Goal: Task Accomplishment & Management: Complete application form

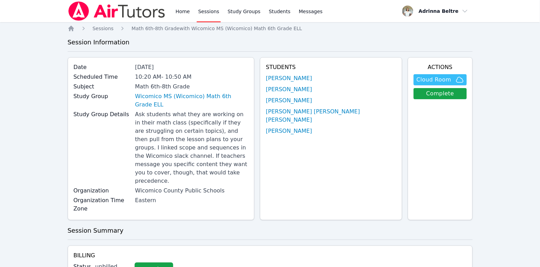
click at [449, 78] on span "Cloud Room" at bounding box center [433, 80] width 35 height 8
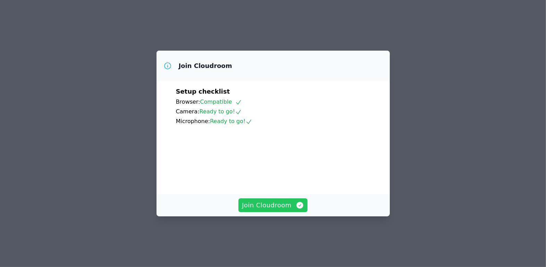
click at [273, 210] on span "Join Cloudroom" at bounding box center [273, 206] width 62 height 10
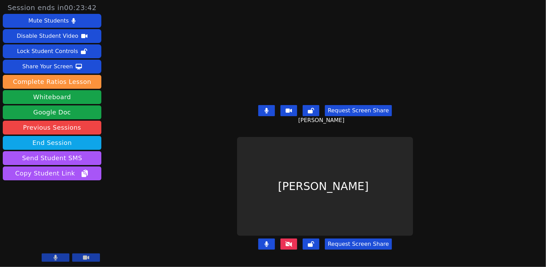
click at [266, 108] on icon at bounding box center [266, 111] width 4 height 6
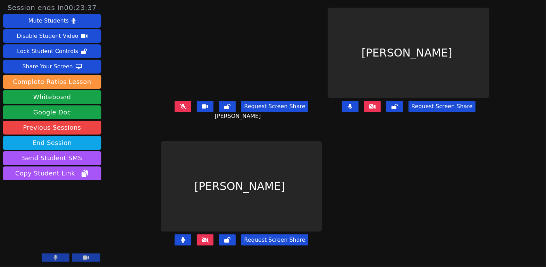
click at [381, 111] on button at bounding box center [372, 106] width 17 height 11
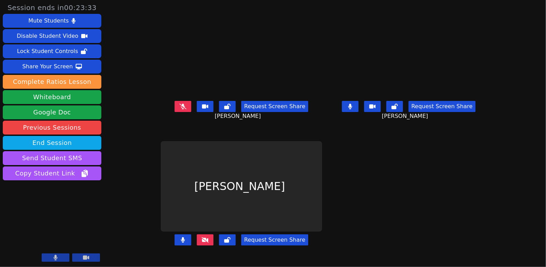
click at [181, 243] on icon at bounding box center [183, 240] width 4 height 6
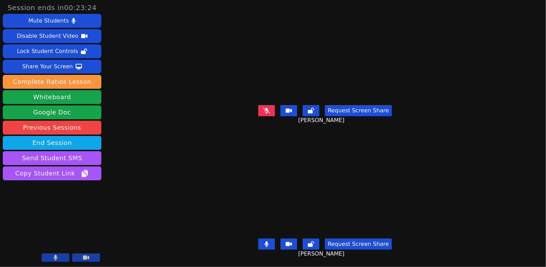
click at [268, 242] on icon at bounding box center [266, 245] width 4 height 6
click at [268, 111] on button at bounding box center [266, 110] width 17 height 11
click at [266, 112] on button at bounding box center [266, 110] width 17 height 11
click at [272, 240] on button at bounding box center [266, 244] width 17 height 11
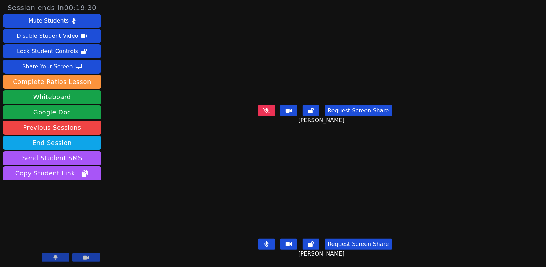
click at [268, 242] on icon at bounding box center [266, 245] width 4 height 6
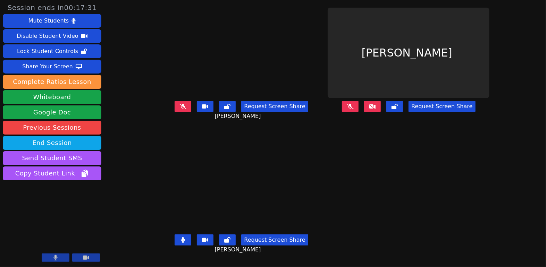
click at [179, 109] on icon at bounding box center [182, 107] width 7 height 6
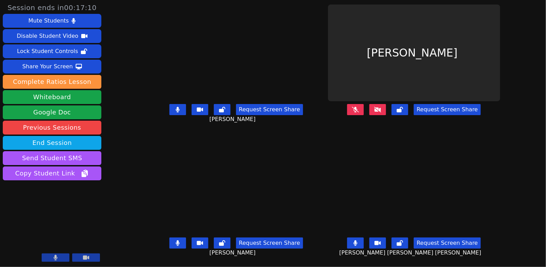
scroll to position [6, 0]
click at [169, 241] on button at bounding box center [177, 243] width 17 height 11
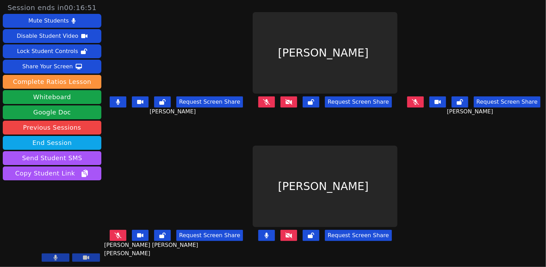
scroll to position [0, 0]
click at [124, 99] on button at bounding box center [118, 101] width 17 height 11
click at [123, 99] on button at bounding box center [118, 101] width 17 height 11
click at [418, 99] on button at bounding box center [415, 101] width 17 height 11
click at [410, 103] on button at bounding box center [415, 101] width 17 height 11
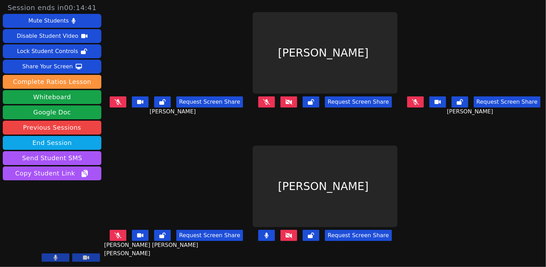
click at [267, 99] on icon at bounding box center [266, 102] width 7 height 6
click at [269, 234] on button at bounding box center [266, 235] width 17 height 11
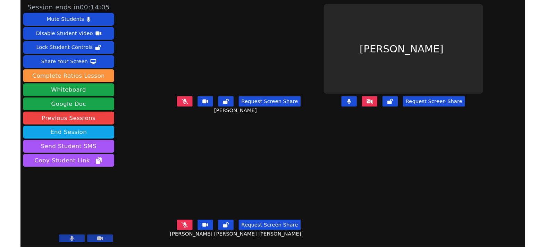
scroll to position [6, 0]
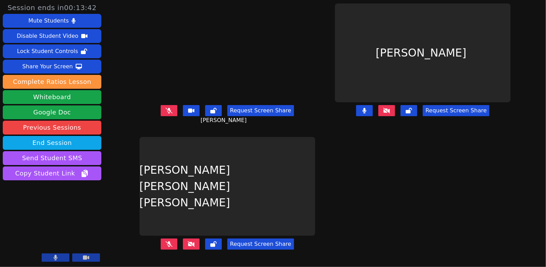
click at [170, 242] on button at bounding box center [169, 244] width 17 height 11
click at [188, 242] on icon at bounding box center [191, 245] width 7 height 6
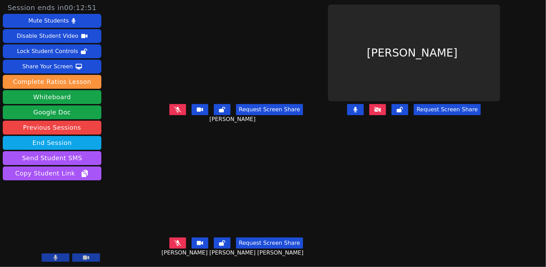
click at [360, 108] on button at bounding box center [355, 109] width 17 height 11
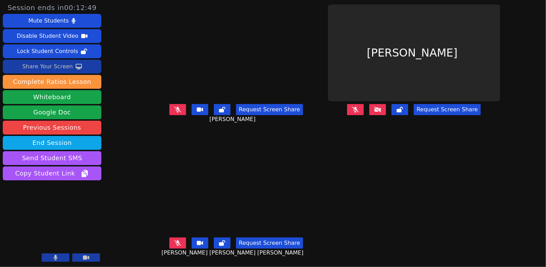
click at [84, 63] on button "Share Your Screen" at bounding box center [52, 67] width 99 height 14
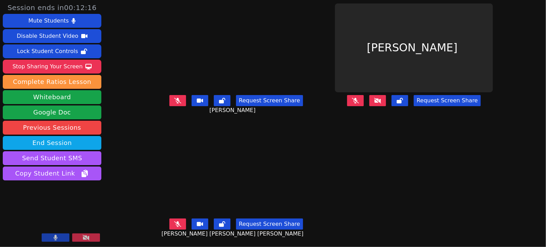
click at [359, 98] on icon at bounding box center [355, 101] width 7 height 6
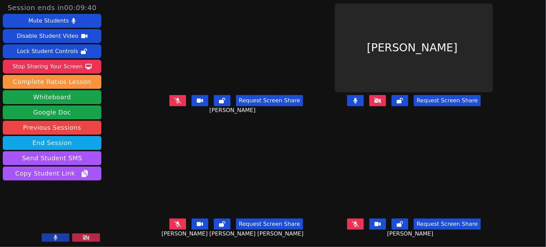
click at [358, 221] on button at bounding box center [355, 224] width 17 height 11
click at [356, 98] on icon at bounding box center [355, 101] width 4 height 6
click at [382, 98] on button at bounding box center [377, 100] width 17 height 11
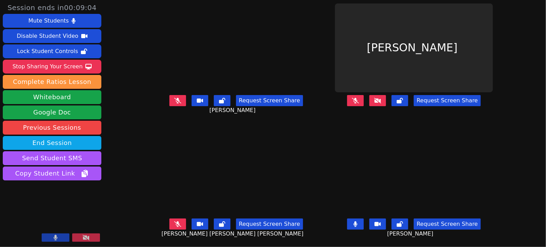
click at [363, 220] on button at bounding box center [355, 224] width 17 height 11
click at [359, 98] on icon at bounding box center [355, 101] width 7 height 6
click at [180, 219] on button at bounding box center [177, 224] width 17 height 11
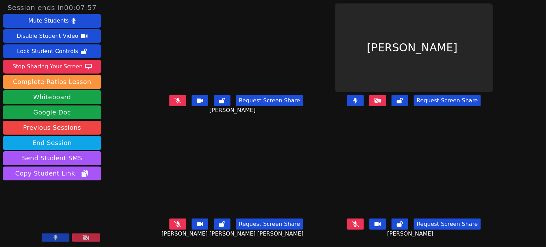
click at [180, 219] on button at bounding box center [177, 224] width 17 height 11
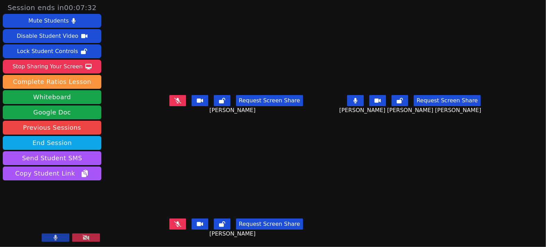
click at [361, 99] on button at bounding box center [355, 100] width 17 height 11
click at [174, 98] on icon at bounding box center [177, 101] width 7 height 6
click at [176, 221] on icon at bounding box center [177, 224] width 7 height 6
click at [178, 96] on button at bounding box center [177, 100] width 17 height 11
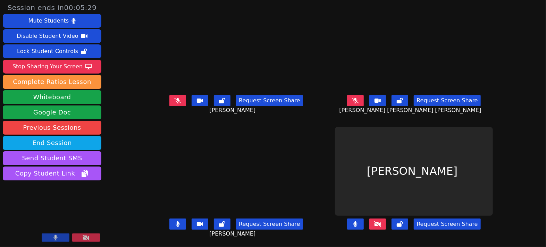
click at [353, 219] on button at bounding box center [355, 224] width 17 height 11
click at [175, 219] on button at bounding box center [177, 224] width 17 height 11
click at [362, 95] on button at bounding box center [355, 100] width 17 height 11
click at [354, 98] on icon at bounding box center [355, 101] width 7 height 6
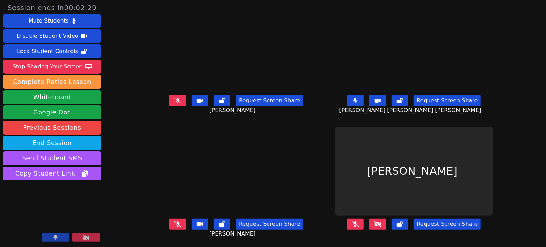
click at [180, 95] on button at bounding box center [177, 100] width 17 height 11
click at [176, 98] on icon at bounding box center [178, 101] width 4 height 6
click at [59, 64] on div "Stop Sharing Your Screen" at bounding box center [47, 66] width 70 height 11
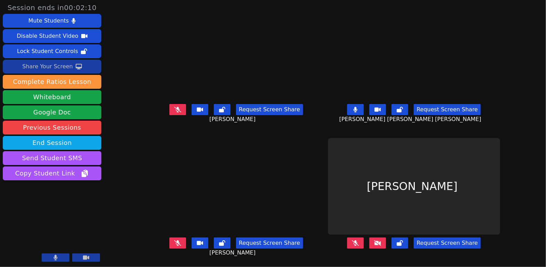
click at [57, 70] on div "Share Your Screen" at bounding box center [47, 66] width 51 height 11
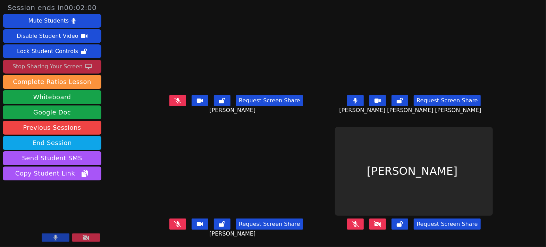
click at [354, 95] on button at bounding box center [355, 100] width 17 height 11
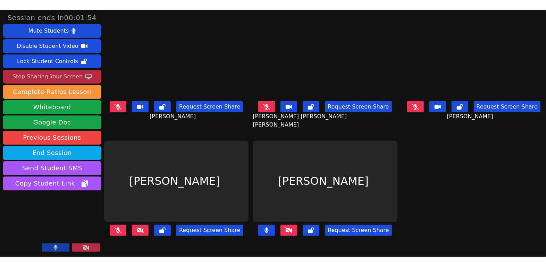
scroll to position [0, 0]
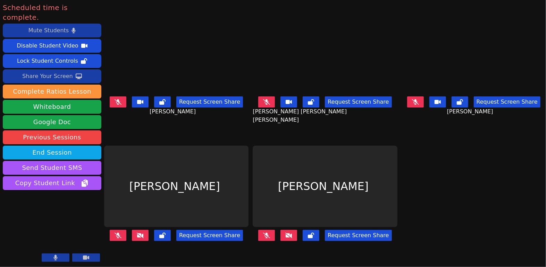
click at [51, 25] on div "Mute Students" at bounding box center [48, 30] width 40 height 11
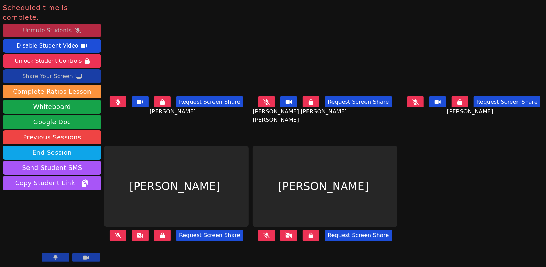
click at [51, 25] on div "Unmute Students" at bounding box center [47, 30] width 49 height 11
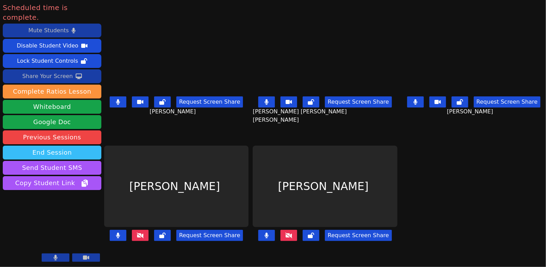
click at [78, 148] on button "End Session" at bounding box center [52, 153] width 99 height 14
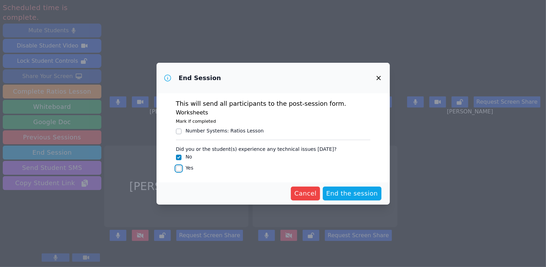
click at [179, 169] on input "Yes" at bounding box center [179, 169] width 6 height 6
checkbox input "true"
checkbox input "false"
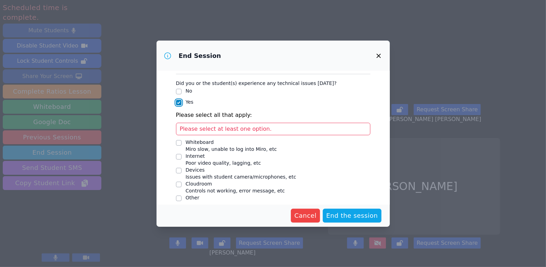
scroll to position [49, 0]
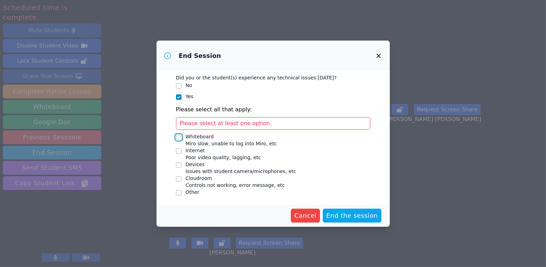
click at [179, 135] on input "Whiteboard Miro slow, unable to log into Miro, etc" at bounding box center [179, 138] width 6 height 6
checkbox input "true"
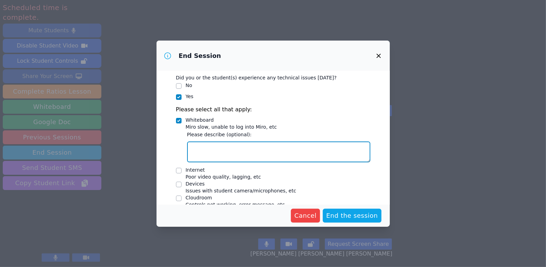
click at [227, 147] on textarea "Whiteboard Miro slow, unable to log into Miro, etc" at bounding box center [278, 152] width 183 height 21
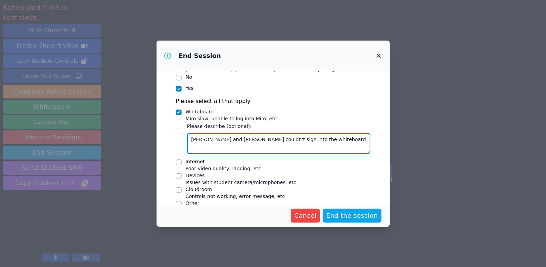
scroll to position [69, 0]
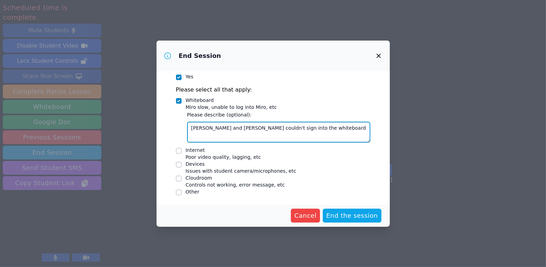
type textarea "Lesley and Mackela couldn't sign into the whiteboard"
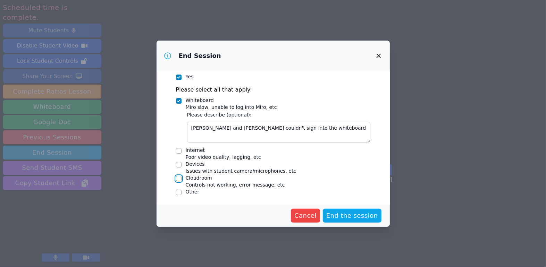
click at [180, 177] on input "Cloudroom Controls not working, error message, etc" at bounding box center [179, 179] width 6 height 6
checkbox input "true"
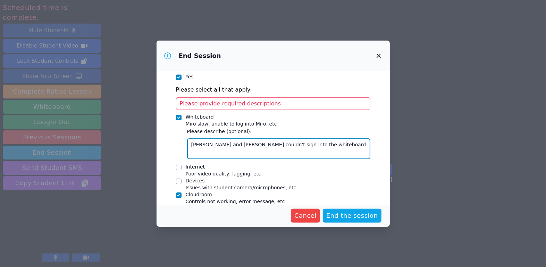
click at [228, 143] on textarea "Lesley and Mackela couldn't sign into the whiteboard" at bounding box center [278, 148] width 183 height 21
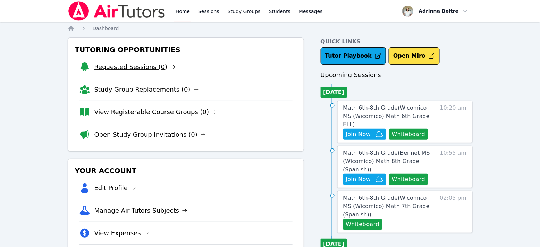
click at [146, 67] on link "Requested Sessions (0)" at bounding box center [135, 67] width 82 height 10
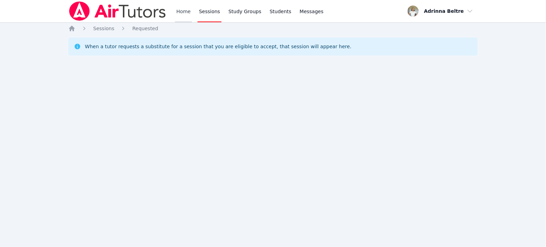
click at [179, 8] on link "Home" at bounding box center [183, 11] width 17 height 22
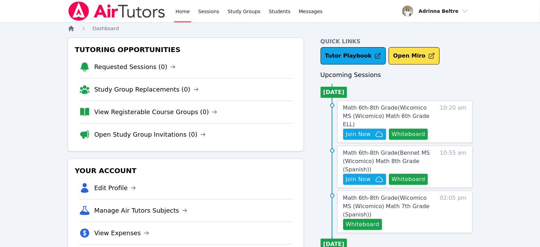
click at [71, 31] on icon "Breadcrumb" at bounding box center [71, 28] width 7 height 7
click at [210, 11] on link "Sessions" at bounding box center [209, 11] width 24 height 22
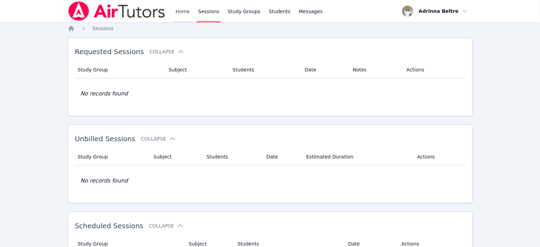
click at [184, 12] on link "Home" at bounding box center [182, 11] width 17 height 22
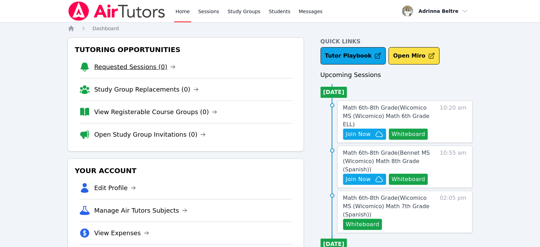
click at [125, 70] on link "Requested Sessions (0)" at bounding box center [135, 67] width 82 height 10
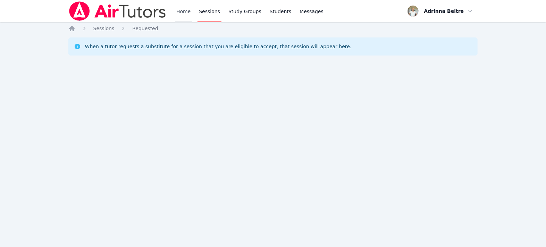
click at [183, 11] on link "Home" at bounding box center [183, 11] width 17 height 22
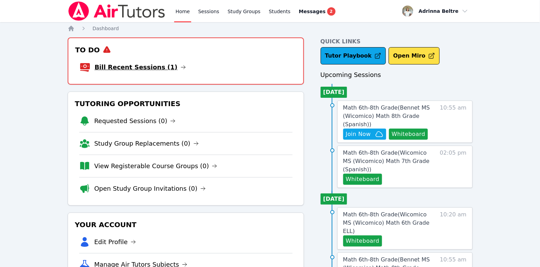
click at [156, 67] on link "Bill Recent Sessions (1)" at bounding box center [140, 67] width 91 height 10
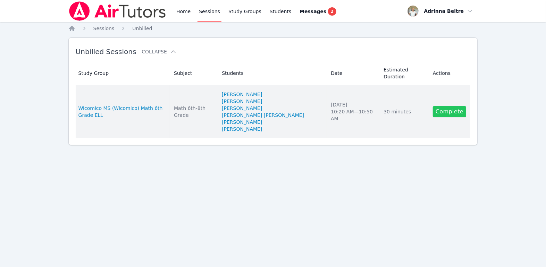
click at [445, 106] on link "Complete" at bounding box center [449, 111] width 33 height 11
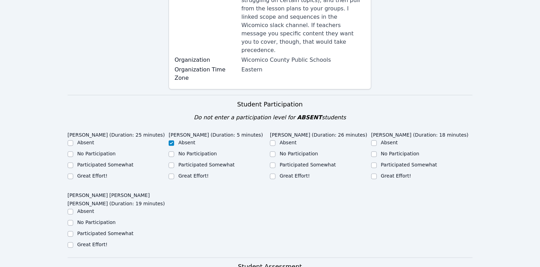
scroll to position [153, 0]
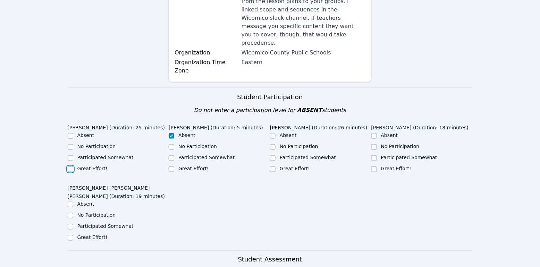
click at [71, 167] on input "Great Effort!" at bounding box center [71, 170] width 6 height 6
checkbox input "true"
click at [274, 167] on input "Great Effort!" at bounding box center [273, 170] width 6 height 6
checkbox input "true"
click at [375, 167] on input "Great Effort!" at bounding box center [374, 170] width 6 height 6
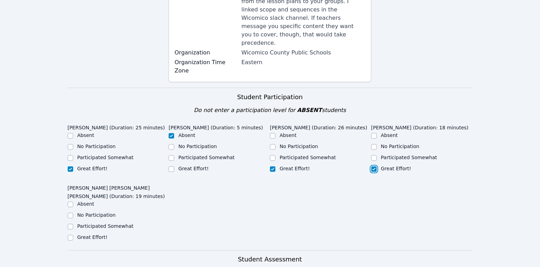
checkbox input "true"
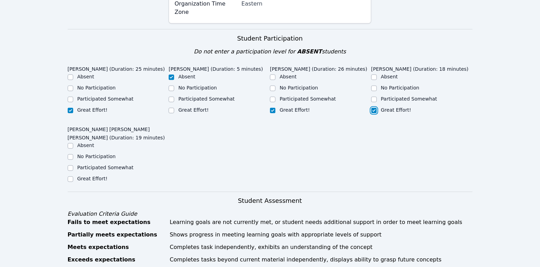
scroll to position [216, 0]
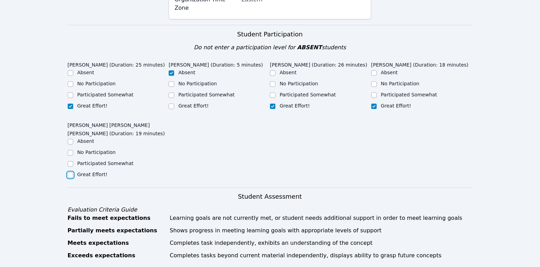
click at [71, 172] on input "Great Effort!" at bounding box center [71, 175] width 6 height 6
checkbox input "true"
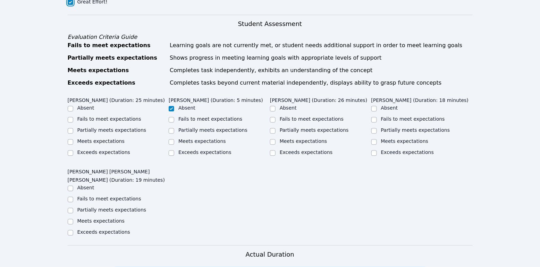
scroll to position [389, 0]
click at [74, 138] on div "Meets expectations" at bounding box center [118, 142] width 101 height 8
click at [273, 139] on input "Meets expectations" at bounding box center [273, 142] width 6 height 6
checkbox input "true"
click at [374, 139] on input "Meets expectations" at bounding box center [374, 142] width 6 height 6
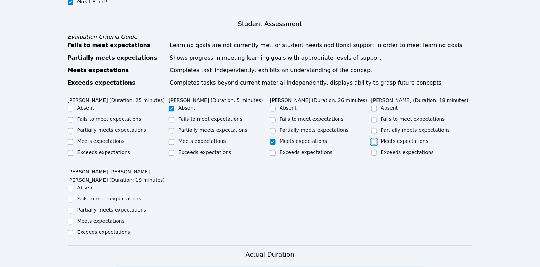
checkbox input "true"
click at [67, 213] on div "Home Sessions Study Groups Students Messages 2 Open user menu Adrinna Beltre Op…" at bounding box center [270, 77] width 540 height 932
click at [68, 219] on input "Meets expectations" at bounding box center [71, 222] width 6 height 6
checkbox input "true"
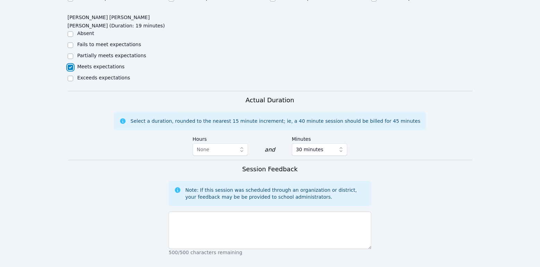
scroll to position [614, 0]
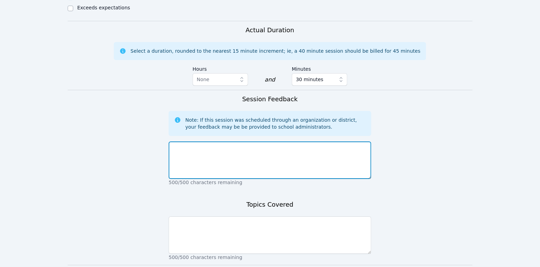
click at [260, 142] on textarea at bounding box center [270, 160] width 203 height 37
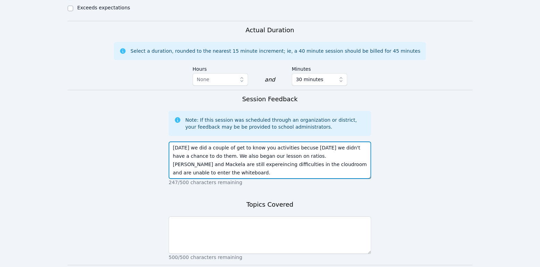
click at [192, 155] on textarea "Today we did a couple of get to know you activities becuse yesterday we didn't …" at bounding box center [270, 160] width 203 height 37
type textarea "Today we did a couple of get to know you activities becuse yesterday we didn't …"
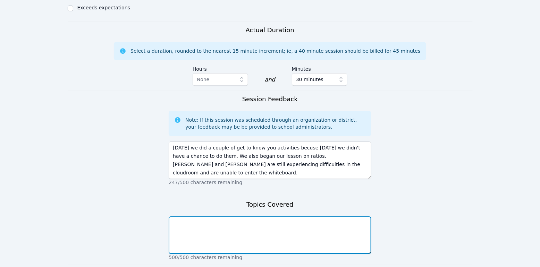
click at [255, 226] on textarea at bounding box center [270, 235] width 203 height 37
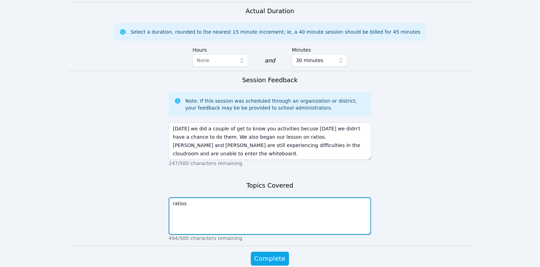
scroll to position [655, 0]
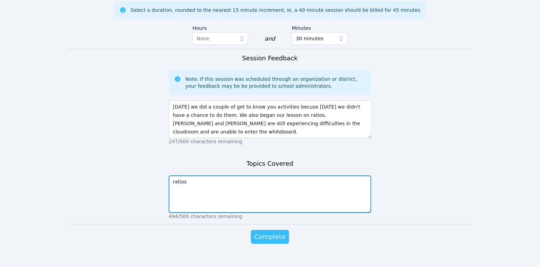
type textarea "ratios"
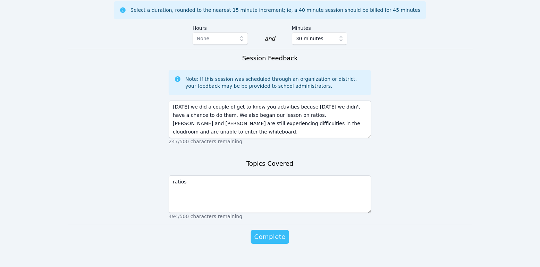
click at [262, 232] on span "Complete" at bounding box center [269, 237] width 31 height 10
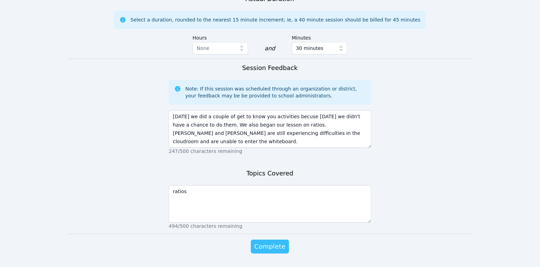
scroll to position [665, 0]
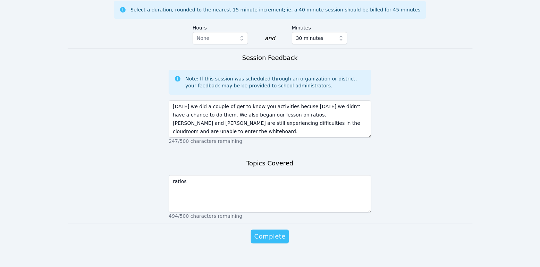
click at [259, 232] on span "Complete" at bounding box center [269, 237] width 31 height 10
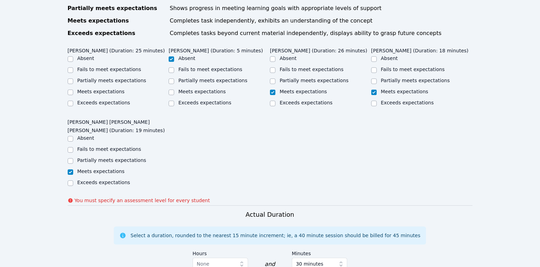
scroll to position [418, 0]
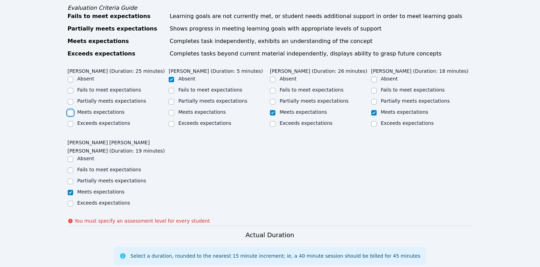
click at [70, 110] on input "Meets expectations" at bounding box center [71, 113] width 6 height 6
checkbox input "true"
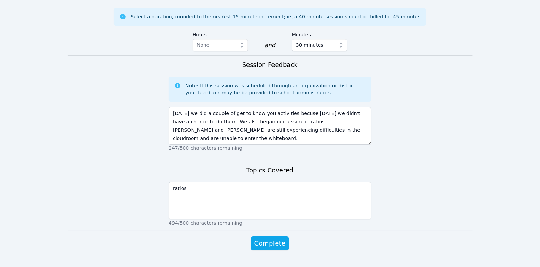
scroll to position [665, 0]
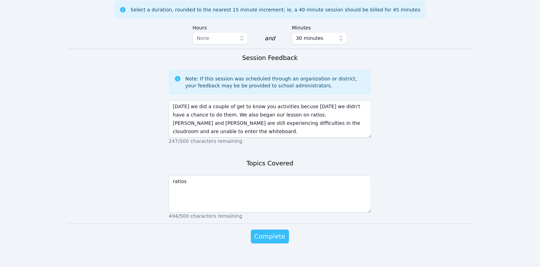
click at [274, 232] on span "Complete" at bounding box center [269, 237] width 31 height 10
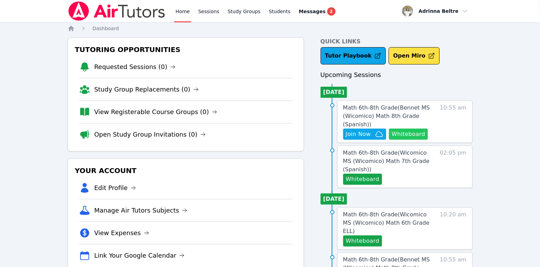
click at [415, 135] on button "Whiteboard" at bounding box center [408, 134] width 39 height 11
click at [378, 135] on icon "button" at bounding box center [379, 134] width 8 height 8
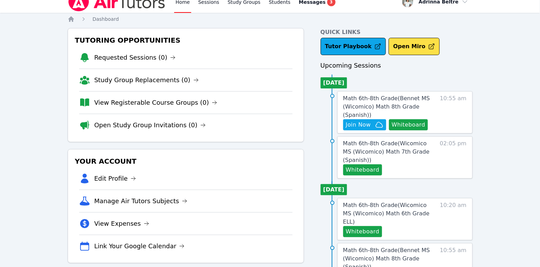
scroll to position [10, 0]
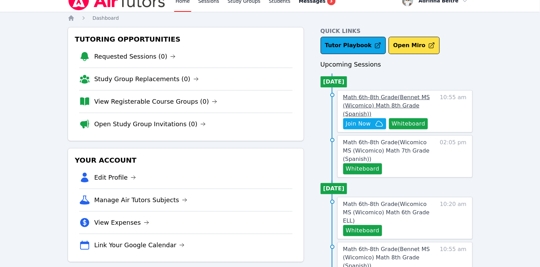
click at [378, 108] on span "Math 6th-8th Grade ( Bennet MS (Wicomico) Math 8th Grade (Spanish) )" at bounding box center [386, 105] width 87 height 23
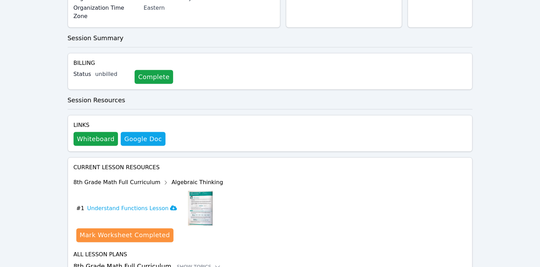
scroll to position [196, 0]
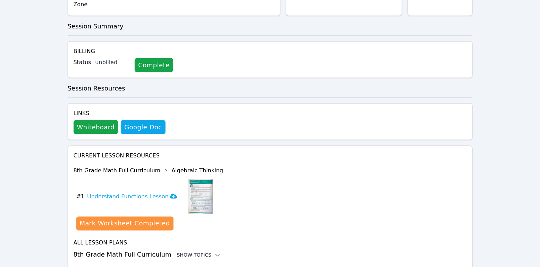
click at [182, 247] on div "Show Topics" at bounding box center [199, 255] width 44 height 7
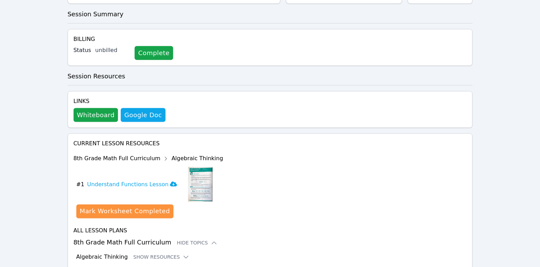
scroll to position [253, 0]
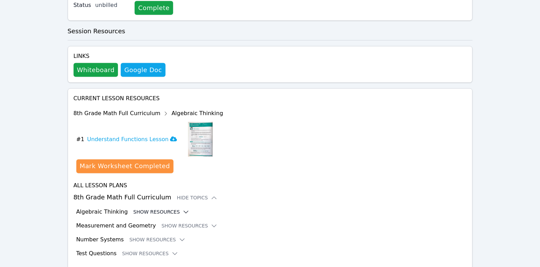
click at [175, 209] on button "Show Resources" at bounding box center [161, 212] width 56 height 7
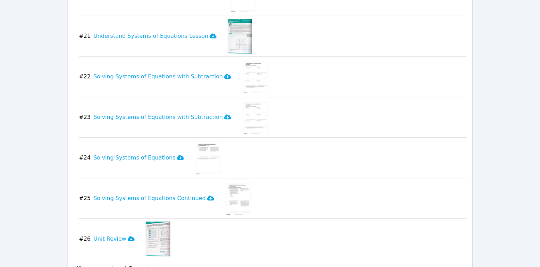
scroll to position [1314, 0]
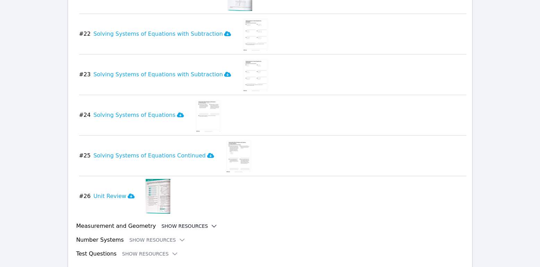
click at [182, 223] on button "Show Resources" at bounding box center [189, 226] width 56 height 7
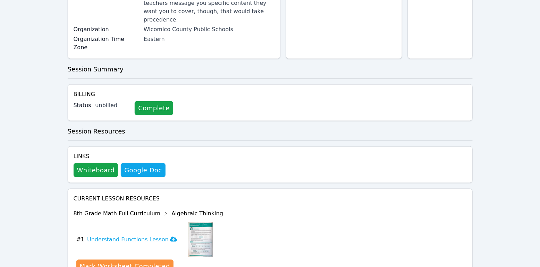
scroll to position [0, 0]
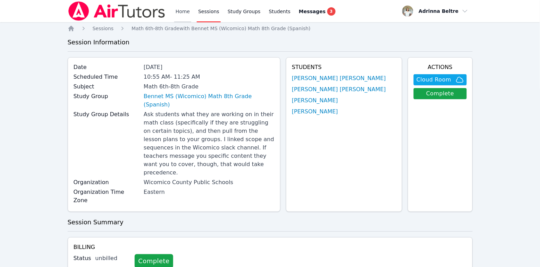
click at [177, 9] on link "Home" at bounding box center [182, 11] width 17 height 22
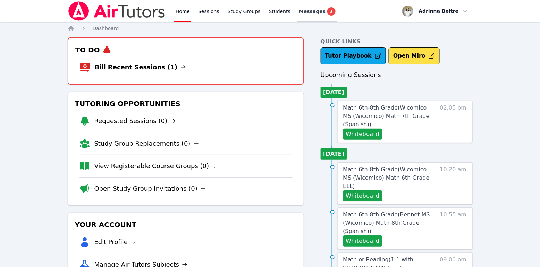
click at [314, 10] on span "Messages" at bounding box center [312, 11] width 27 height 7
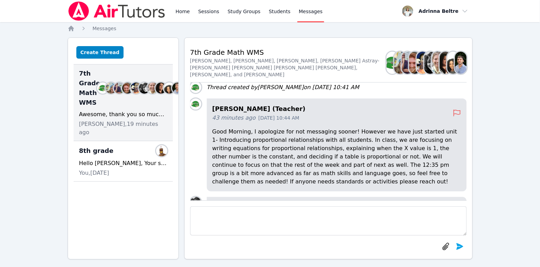
scroll to position [-102, 0]
click at [495, 132] on div "Home Sessions Study Groups Students Messages Open user menu Adrinna Beltre Open…" at bounding box center [270, 136] width 540 height 273
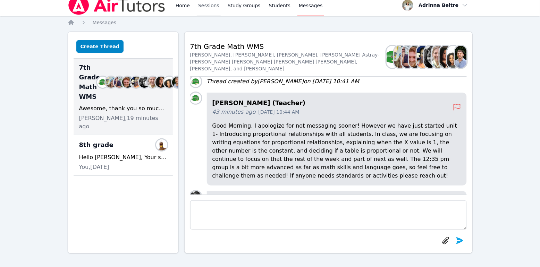
click at [202, 7] on link "Sessions" at bounding box center [209, 5] width 24 height 22
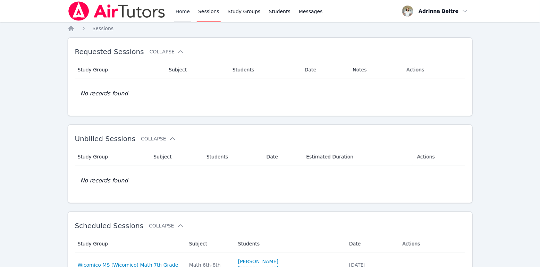
click at [187, 11] on link "Home" at bounding box center [182, 11] width 17 height 22
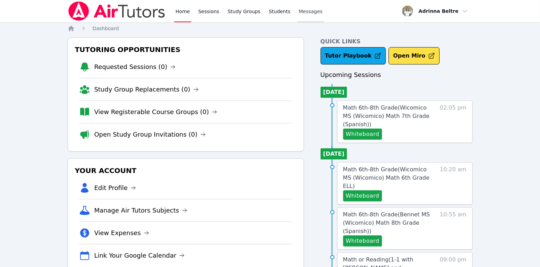
click at [302, 12] on span "Messages" at bounding box center [311, 11] width 24 height 7
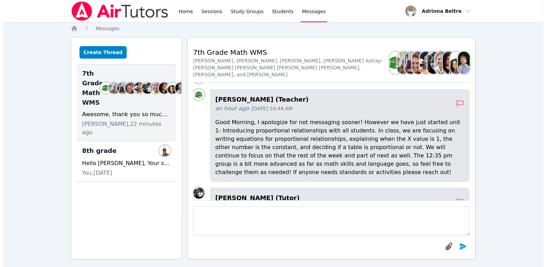
scroll to position [-102, 0]
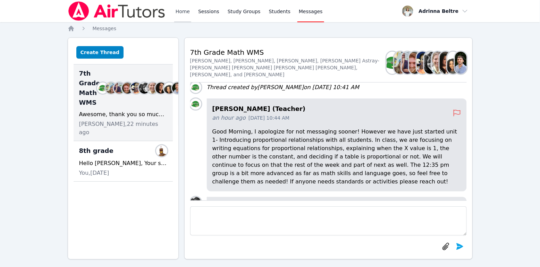
click at [186, 9] on link "Home" at bounding box center [182, 11] width 17 height 22
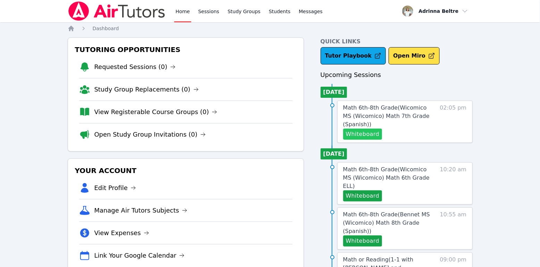
click at [374, 136] on button "Whiteboard" at bounding box center [362, 134] width 39 height 11
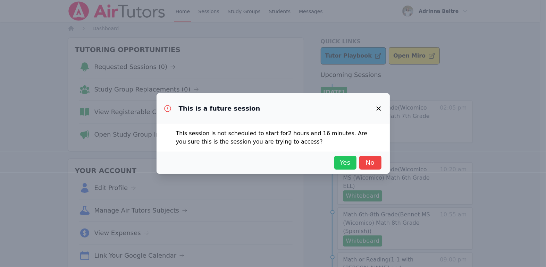
click at [344, 164] on span "Yes" at bounding box center [345, 163] width 15 height 10
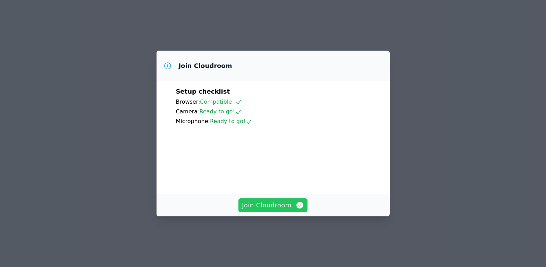
click at [270, 210] on span "Join Cloudroom" at bounding box center [273, 206] width 62 height 10
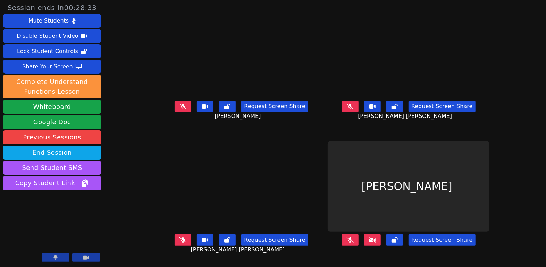
click at [376, 243] on icon at bounding box center [372, 240] width 7 height 6
click at [358, 243] on button at bounding box center [350, 240] width 17 height 11
click at [381, 246] on button at bounding box center [372, 240] width 17 height 11
click at [376, 242] on icon at bounding box center [372, 240] width 7 height 6
click at [381, 246] on button at bounding box center [372, 240] width 17 height 11
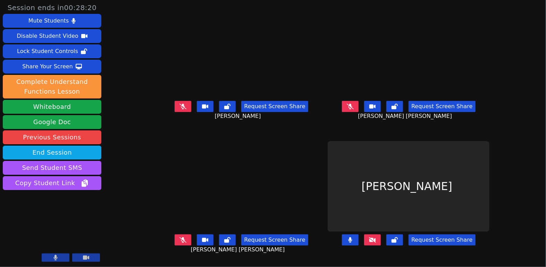
click at [381, 246] on button at bounding box center [372, 240] width 17 height 11
click at [378, 246] on button at bounding box center [372, 240] width 17 height 11
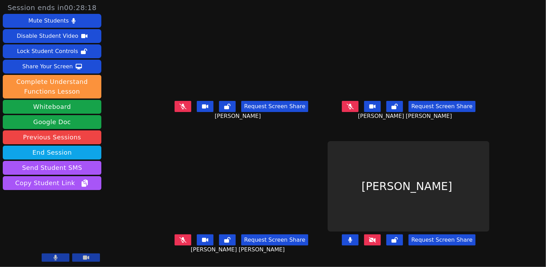
click at [379, 246] on button at bounding box center [372, 240] width 17 height 11
click at [380, 245] on button at bounding box center [372, 240] width 17 height 11
click at [381, 245] on button at bounding box center [372, 240] width 17 height 11
click at [179, 109] on icon at bounding box center [182, 107] width 7 height 6
click at [181, 109] on icon at bounding box center [183, 107] width 4 height 6
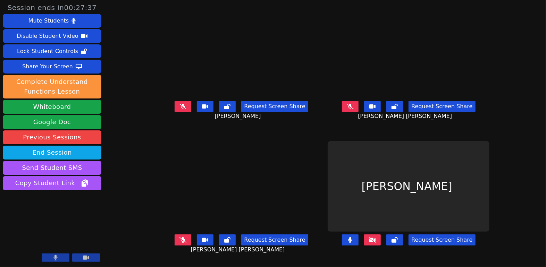
click at [352, 242] on icon at bounding box center [350, 240] width 4 height 6
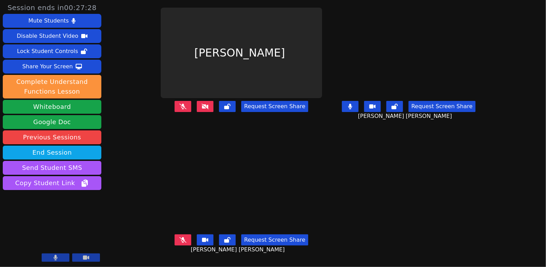
click at [358, 112] on button at bounding box center [350, 106] width 17 height 11
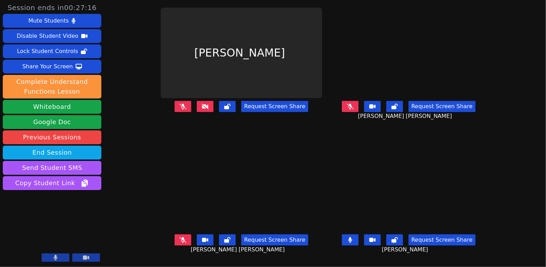
click at [358, 246] on button at bounding box center [350, 240] width 17 height 11
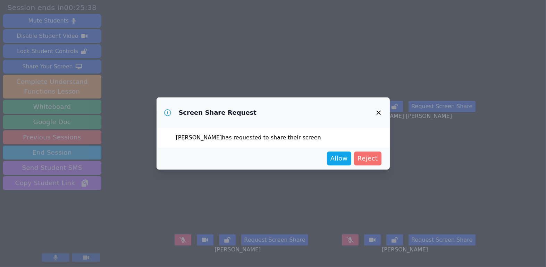
click at [370, 160] on span "Reject" at bounding box center [367, 159] width 20 height 10
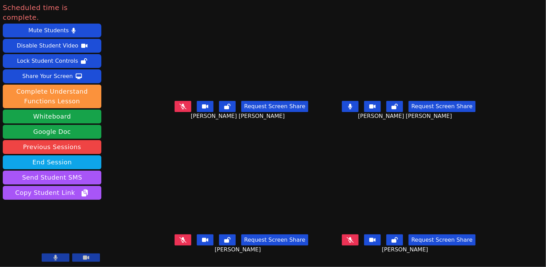
click at [358, 110] on button at bounding box center [350, 106] width 17 height 11
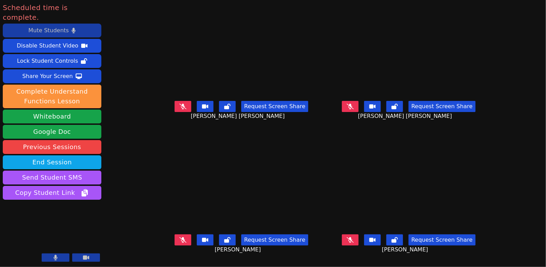
click at [76, 24] on button "Mute Students" at bounding box center [52, 31] width 99 height 14
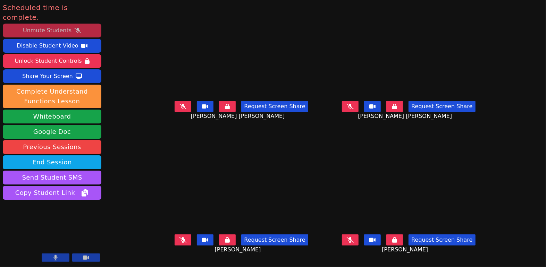
click at [76, 28] on icon at bounding box center [77, 31] width 7 height 6
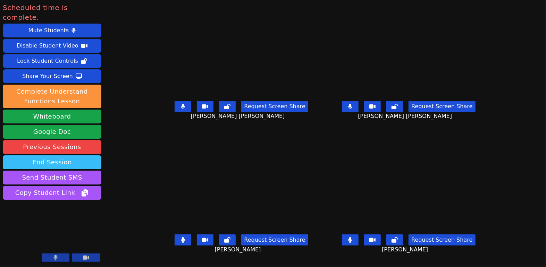
click at [70, 155] on button "End Session" at bounding box center [52, 162] width 99 height 14
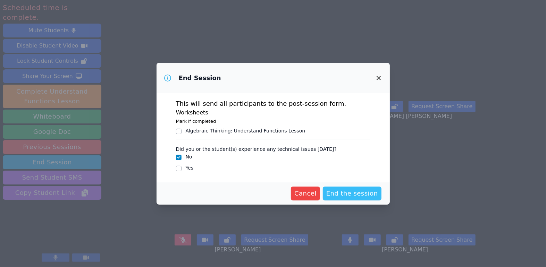
click at [345, 191] on span "End the session" at bounding box center [352, 194] width 52 height 10
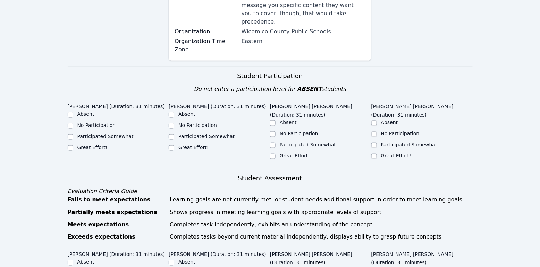
scroll to position [173, 0]
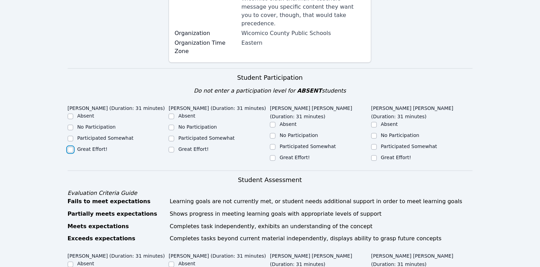
click at [71, 147] on input "Great Effort!" at bounding box center [71, 150] width 6 height 6
checkbox input "true"
click at [170, 147] on input "Great Effort!" at bounding box center [172, 150] width 6 height 6
checkbox input "true"
click at [272, 155] on input "Great Effort!" at bounding box center [273, 158] width 6 height 6
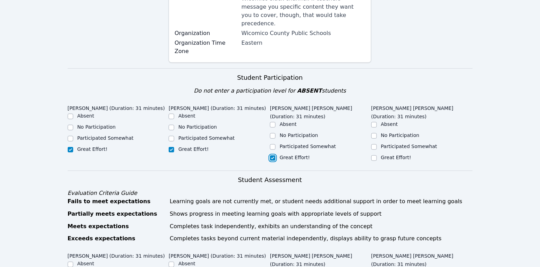
checkbox input "true"
click at [375, 155] on input "Great Effort!" at bounding box center [374, 158] width 6 height 6
checkbox input "true"
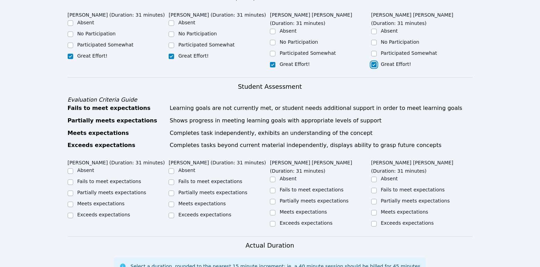
scroll to position [352, 0]
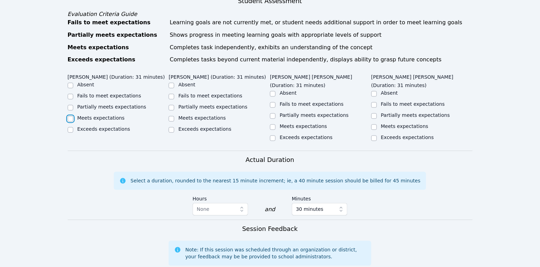
click at [71, 116] on input "Meets expectations" at bounding box center [71, 119] width 6 height 6
checkbox input "true"
click at [173, 116] on input "Meets expectations" at bounding box center [172, 119] width 6 height 6
checkbox input "true"
click at [273, 125] on input "Meets expectations" at bounding box center [273, 128] width 6 height 6
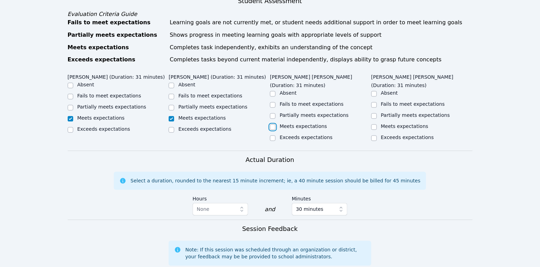
checkbox input "true"
click at [376, 123] on div at bounding box center [374, 127] width 6 height 8
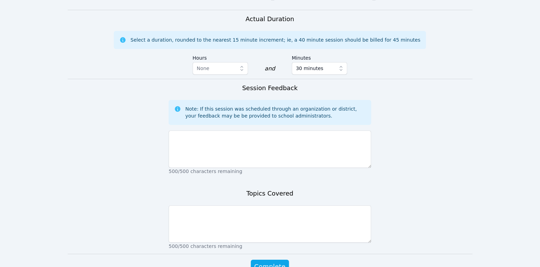
scroll to position [398, 0]
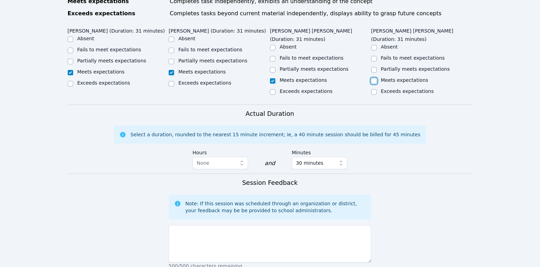
click at [374, 78] on input "Meets expectations" at bounding box center [374, 81] width 6 height 6
checkbox input "true"
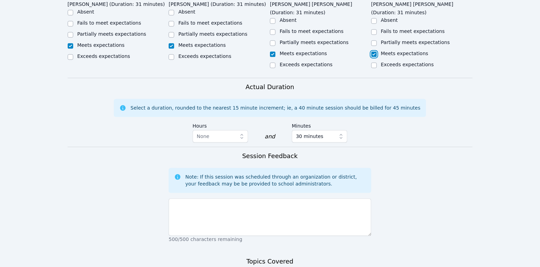
scroll to position [470, 0]
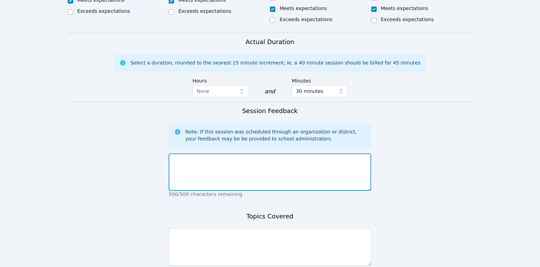
click at [259, 153] on textarea at bounding box center [270, 171] width 203 height 37
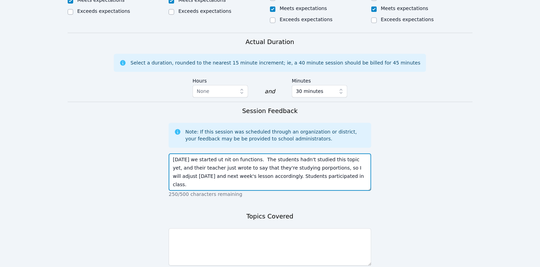
click at [307, 153] on textarea "[DATE] we started ut nit on functions. The students hadn't studied this topic y…" at bounding box center [270, 171] width 203 height 37
type textarea "[DATE] we started ut nit on functions. The students hadn't studied this topic y…"
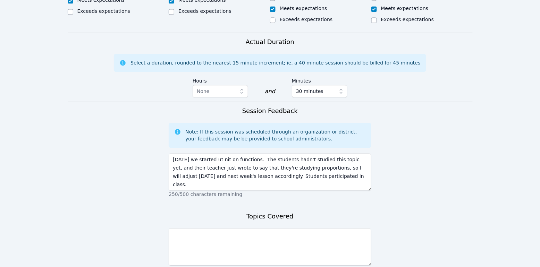
click at [426, 161] on form "Student Participation Do not enter a participation level for ABSENT students [P…" at bounding box center [270, 41] width 405 height 540
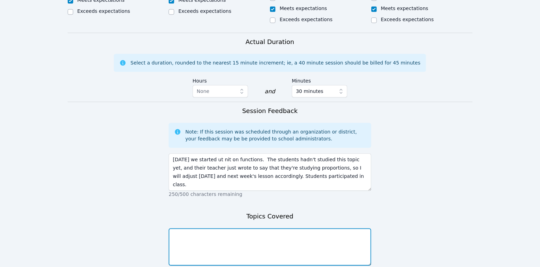
click at [281, 230] on textarea at bounding box center [270, 246] width 203 height 37
type textarea "functions"
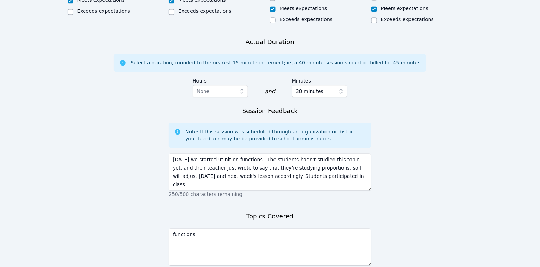
click at [384, 195] on form "Student Participation Do not enter a participation level for ABSENT students [P…" at bounding box center [270, 41] width 405 height 540
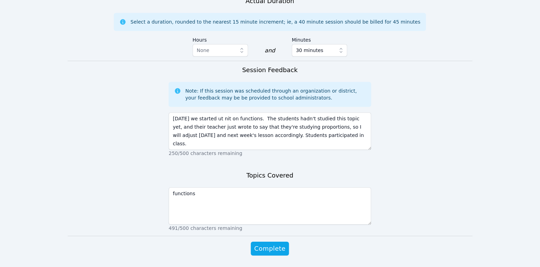
scroll to position [515, 0]
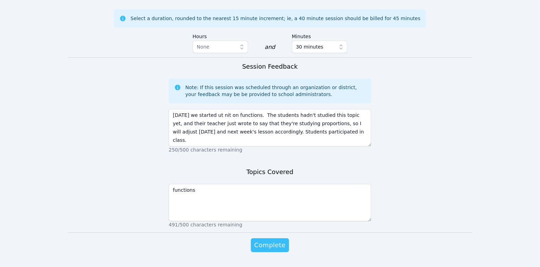
click at [275, 240] on span "Complete" at bounding box center [269, 245] width 31 height 10
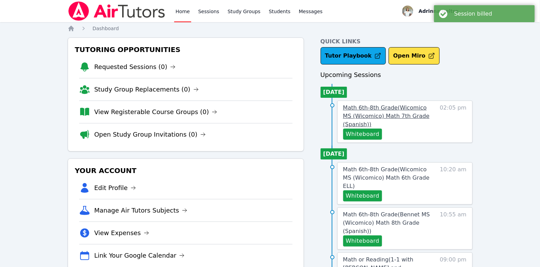
click at [386, 115] on span "Math 6th-8th Grade ( Wicomico MS (Wicomico) Math 7th Grade (Spanish) )" at bounding box center [386, 115] width 86 height 23
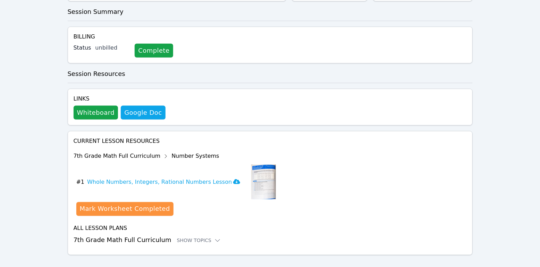
scroll to position [202, 0]
click at [199, 237] on div "Show Topics" at bounding box center [199, 240] width 44 height 7
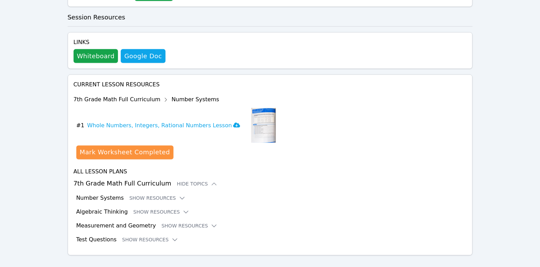
scroll to position [259, 0]
click at [156, 195] on button "Show Resources" at bounding box center [157, 198] width 56 height 7
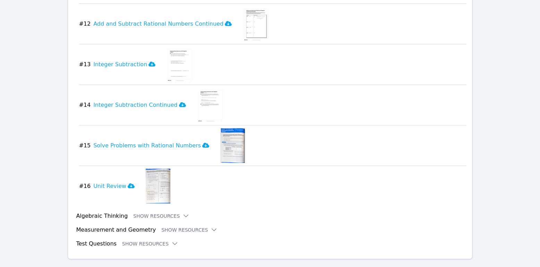
scroll to position [912, 0]
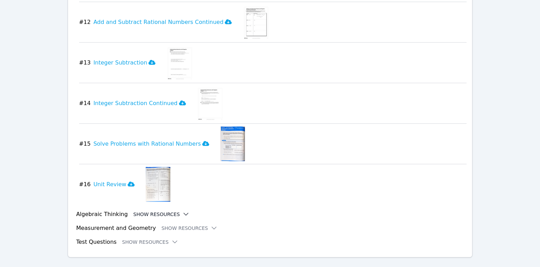
click at [166, 211] on button "Show Resources" at bounding box center [161, 214] width 56 height 7
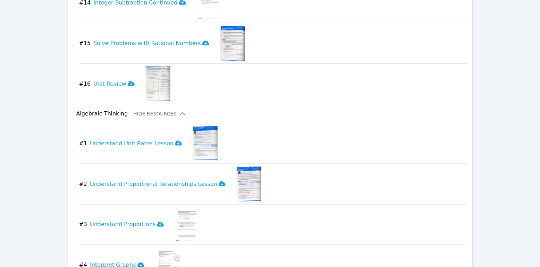
scroll to position [1006, 0]
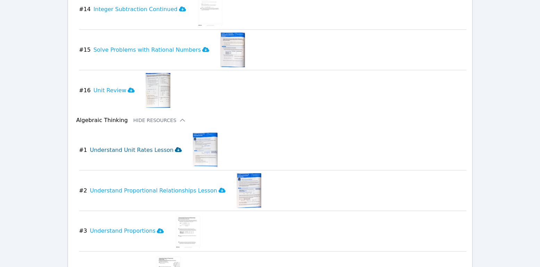
click at [175, 147] on icon at bounding box center [178, 150] width 7 height 6
